Goal: Check status

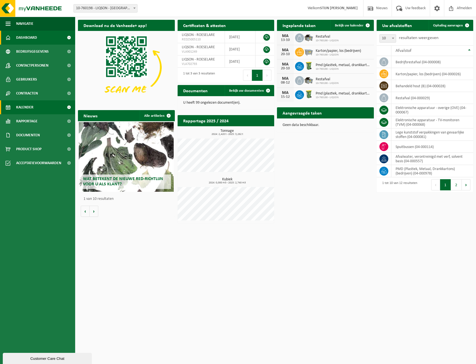
click at [14, 104] on link "Kalender" at bounding box center [37, 107] width 75 height 14
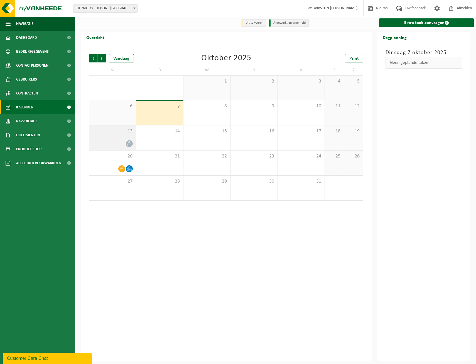
click at [118, 140] on div "13" at bounding box center [112, 137] width 47 height 25
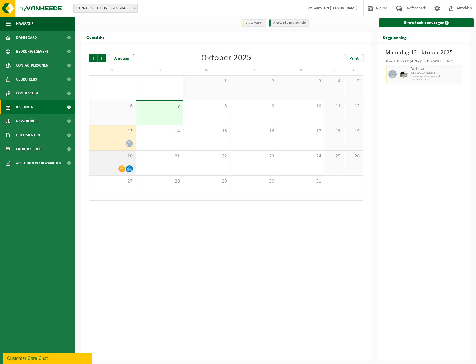
click at [126, 164] on div "20" at bounding box center [112, 162] width 47 height 25
